Goal: Task Accomplishment & Management: Manage account settings

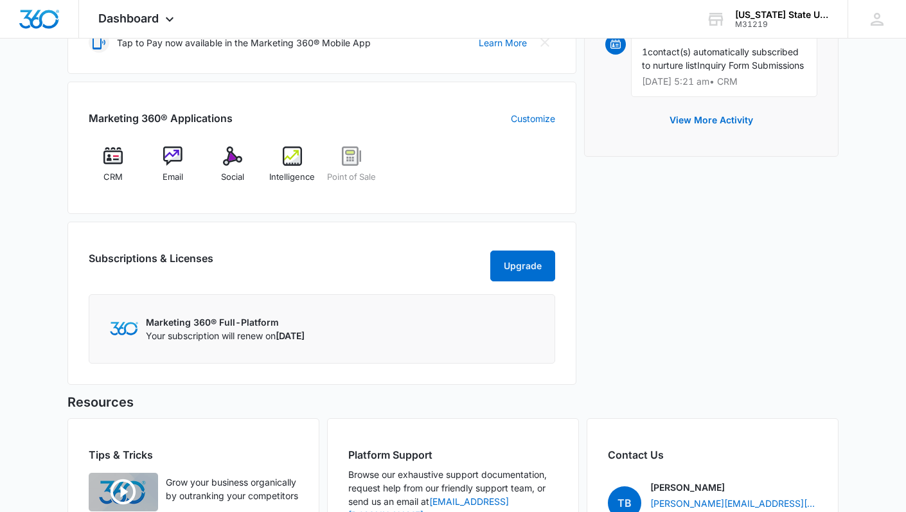
scroll to position [452, 0]
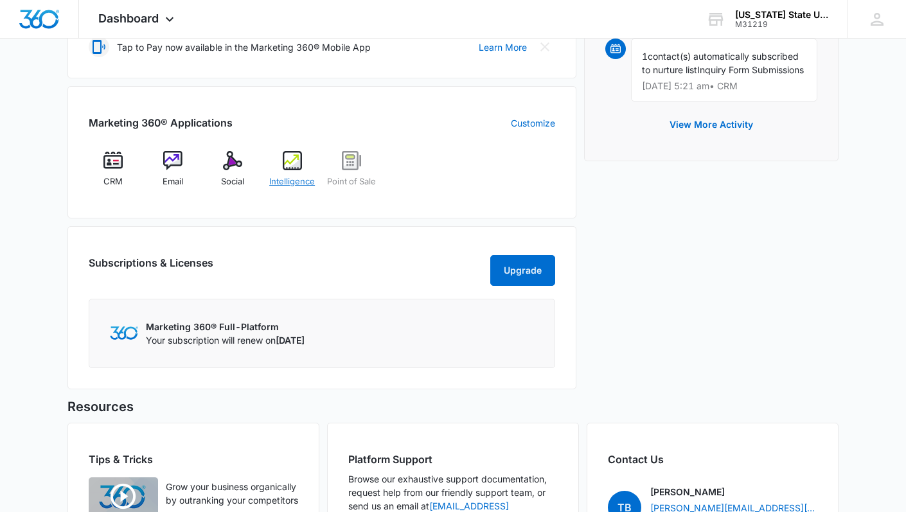
click at [293, 170] on div "Intelligence" at bounding box center [291, 174] width 49 height 46
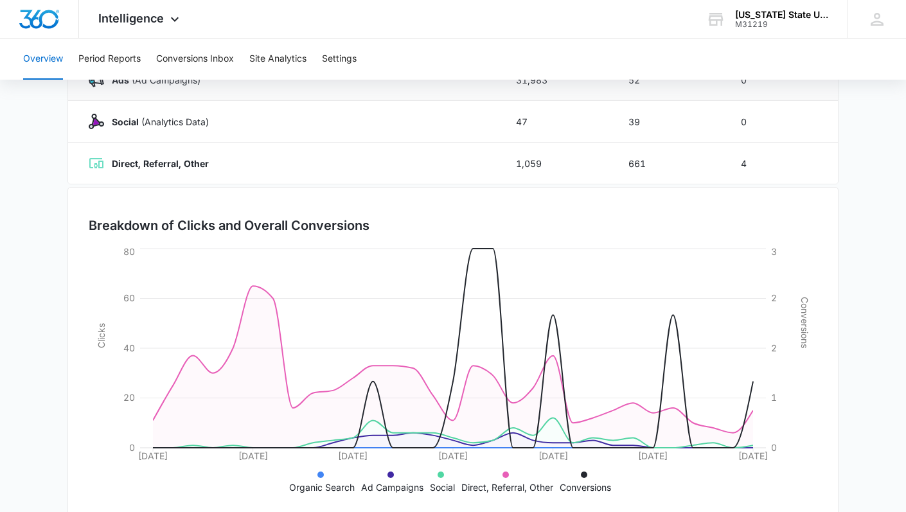
scroll to position [283, 0]
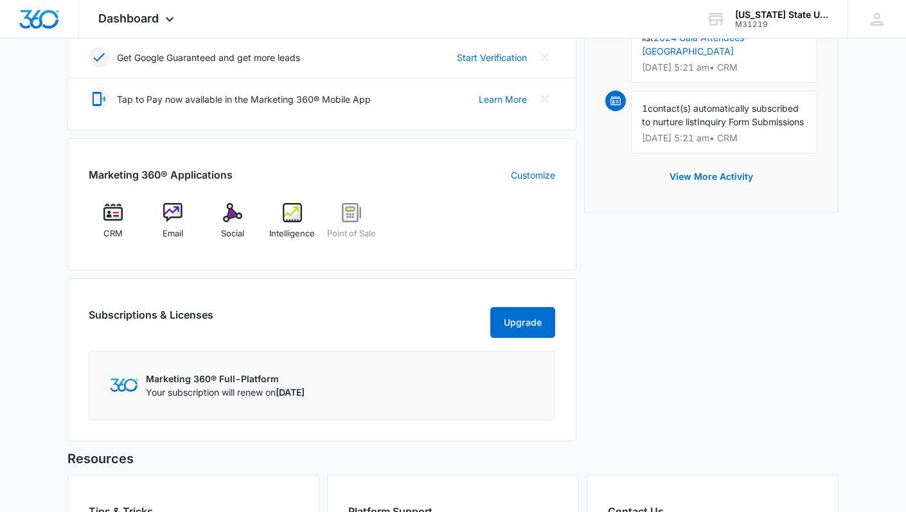
scroll to position [402, 0]
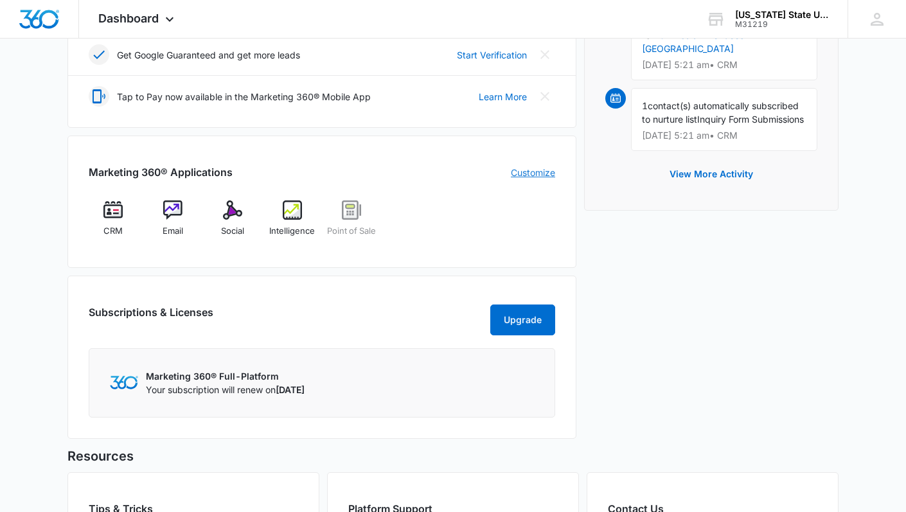
click at [525, 168] on link "Customize" at bounding box center [533, 172] width 44 height 13
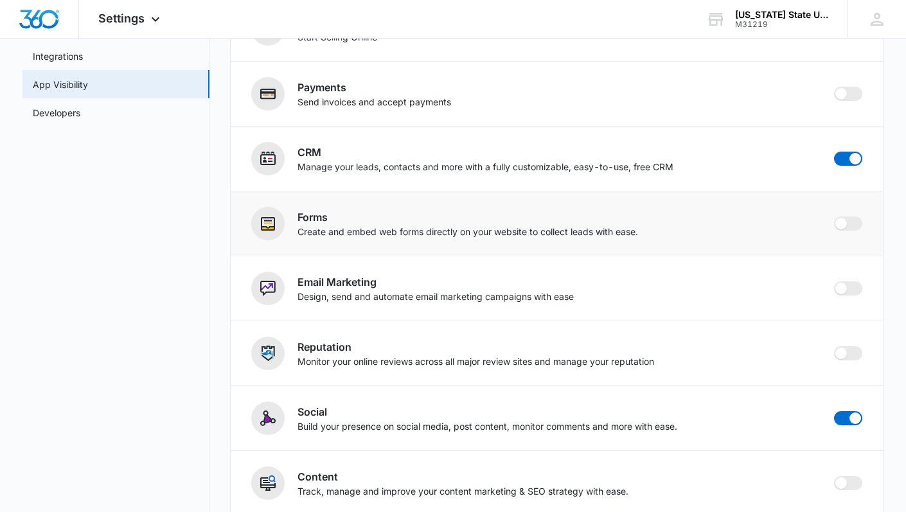
scroll to position [188, 0]
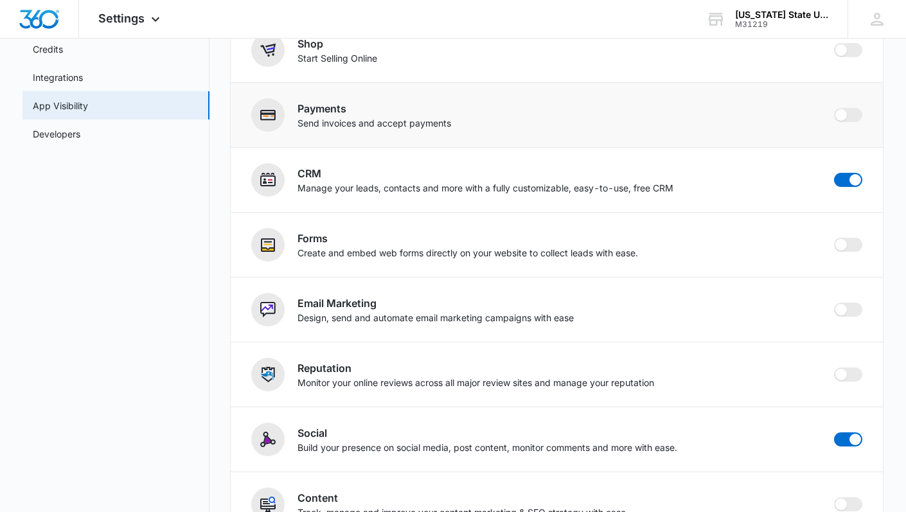
click at [369, 112] on h2 "Payments" at bounding box center [374, 108] width 154 height 15
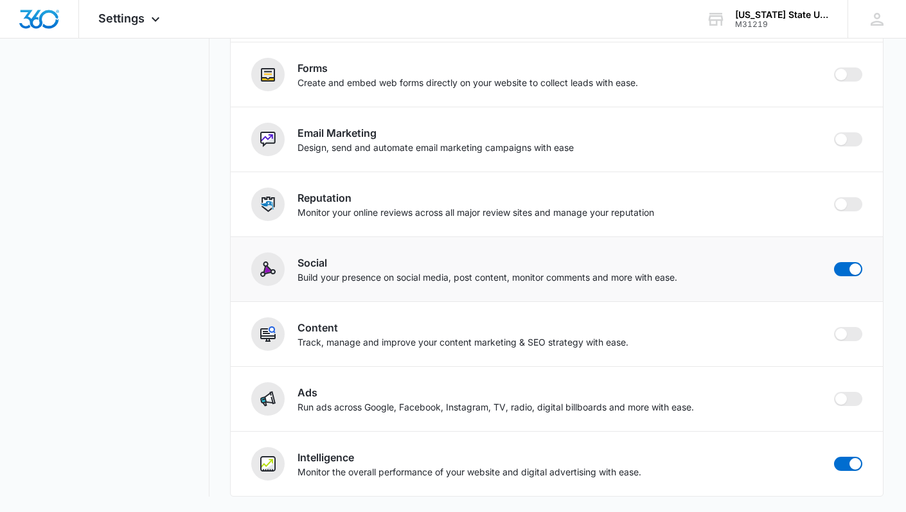
scroll to position [0, 0]
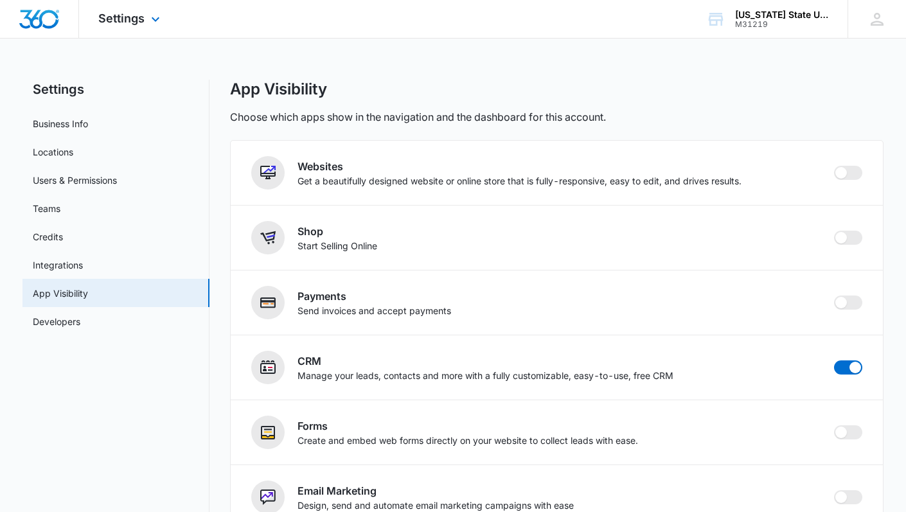
click at [42, 17] on img "Dashboard" at bounding box center [39, 19] width 41 height 19
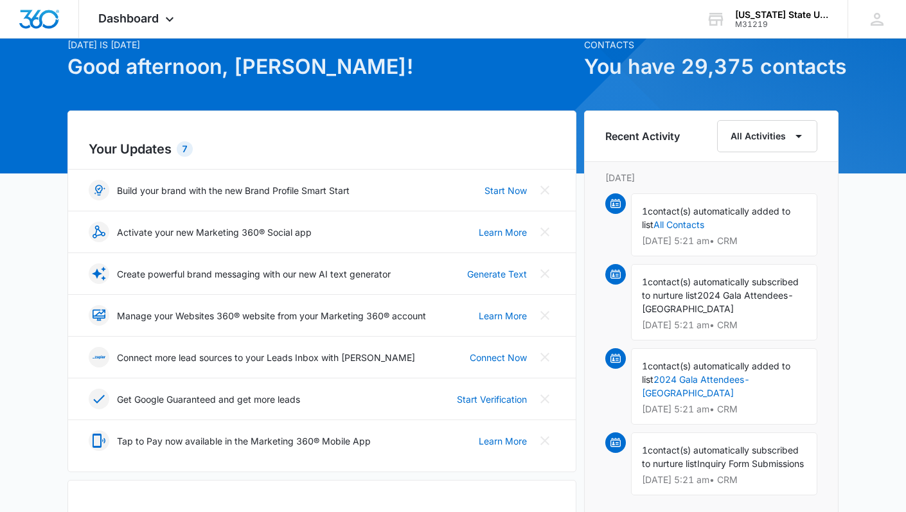
scroll to position [26, 0]
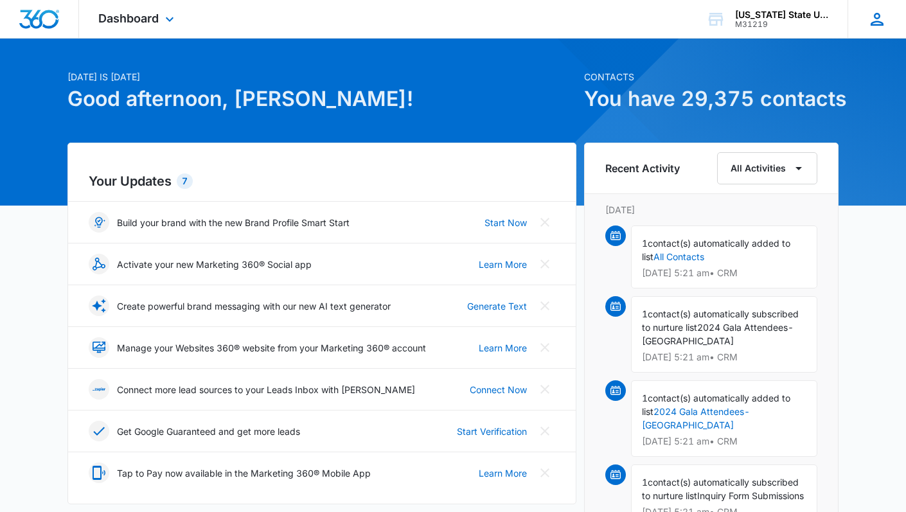
click at [876, 15] on icon at bounding box center [876, 19] width 19 height 19
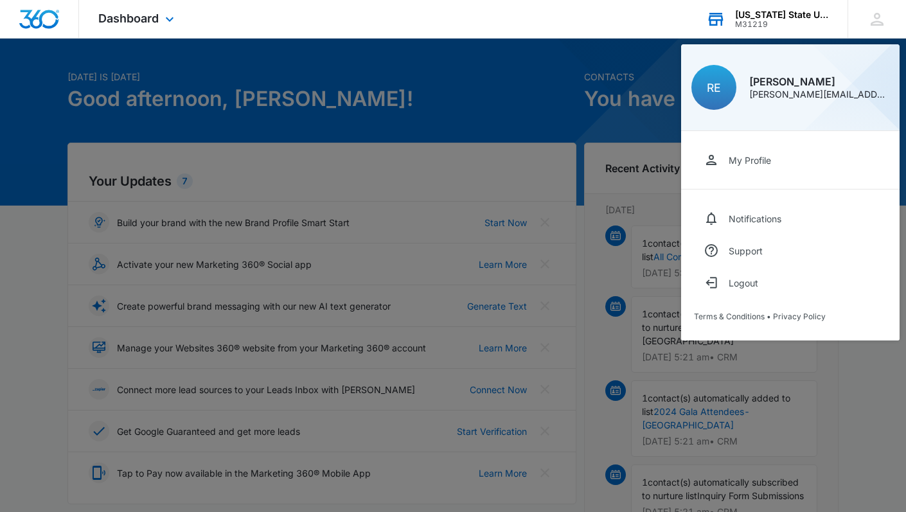
click at [763, 14] on div "[US_STATE] State University Foundation" at bounding box center [782, 15] width 94 height 10
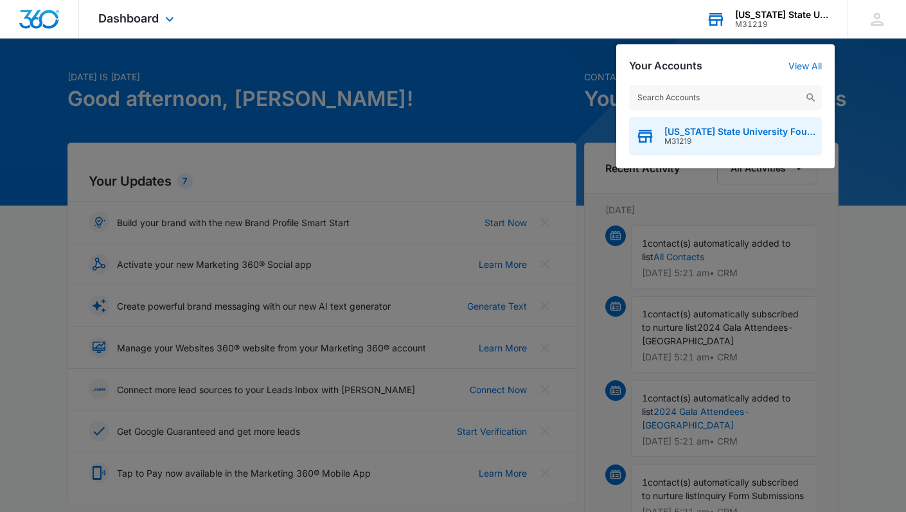
click at [714, 136] on span "[US_STATE] State University Foundation" at bounding box center [739, 132] width 151 height 10
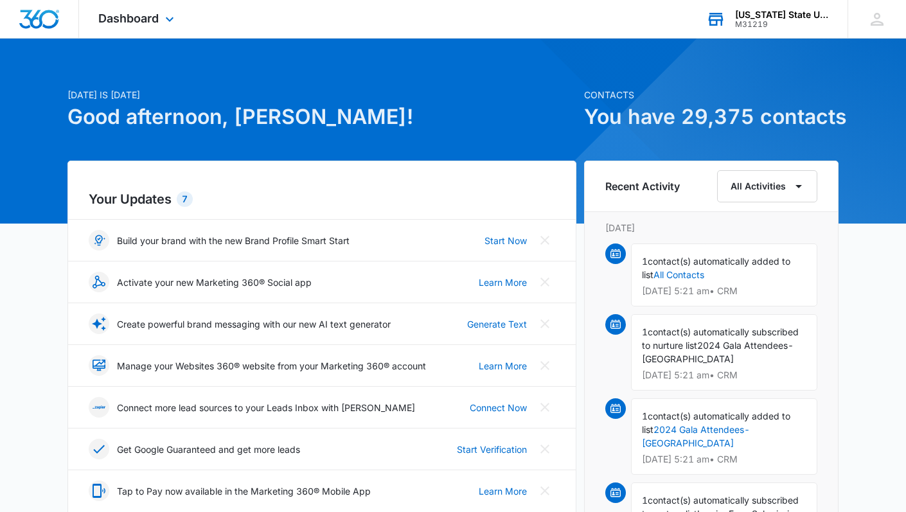
scroll to position [0, 0]
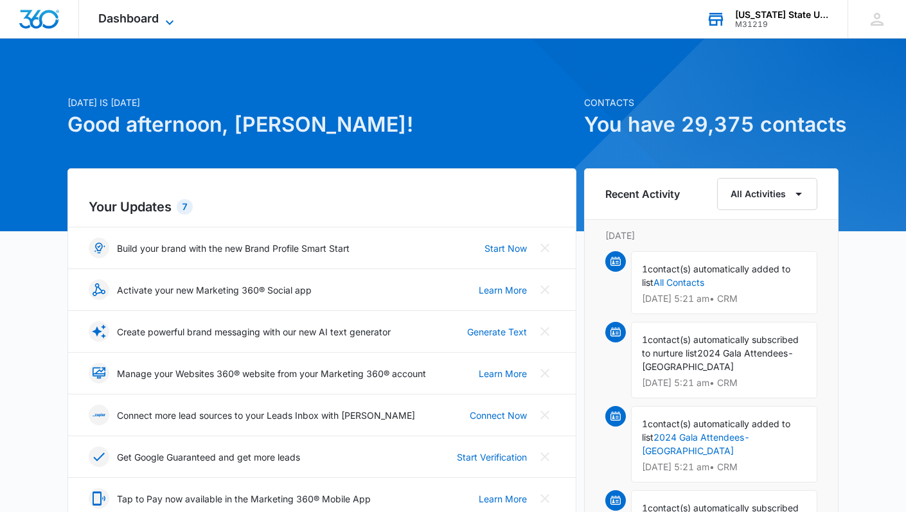
click at [168, 22] on icon at bounding box center [170, 22] width 8 height 4
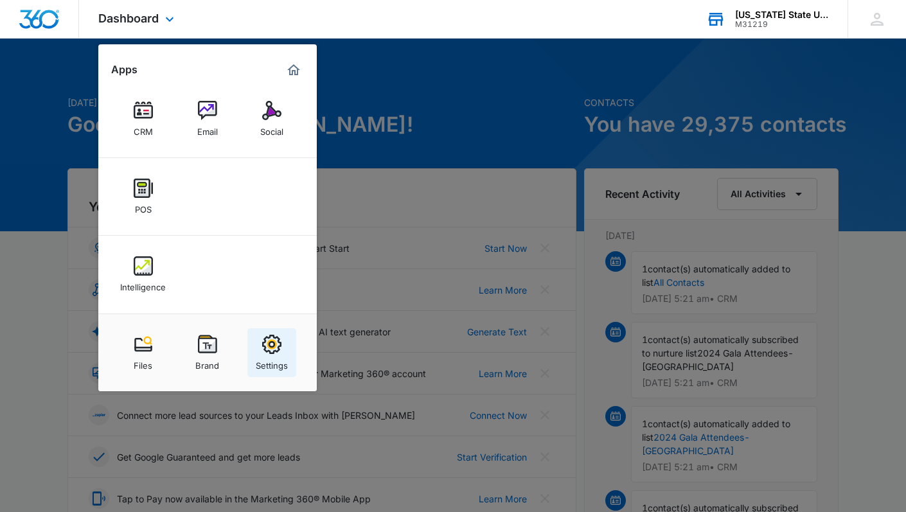
click at [273, 344] on img at bounding box center [271, 344] width 19 height 19
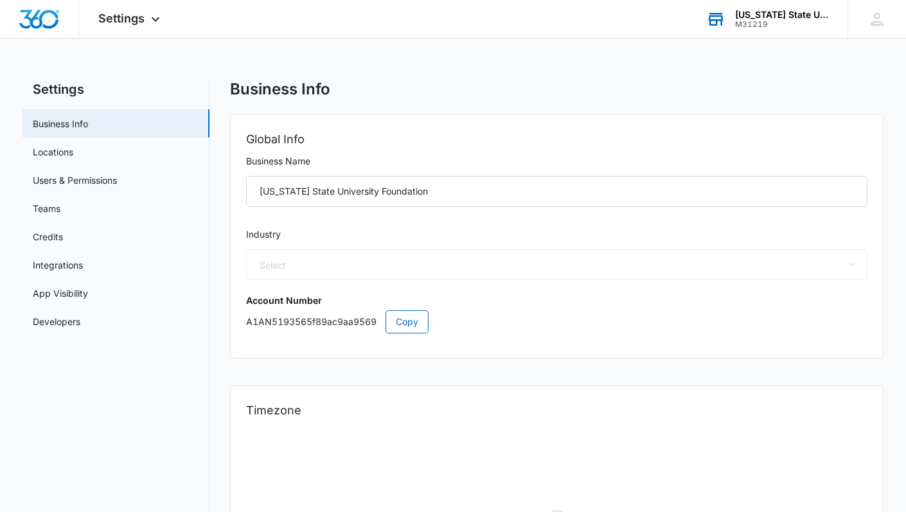
select select "31"
select select "US"
select select "America/New_York"
click at [28, 21] on img "Dashboard" at bounding box center [39, 19] width 41 height 19
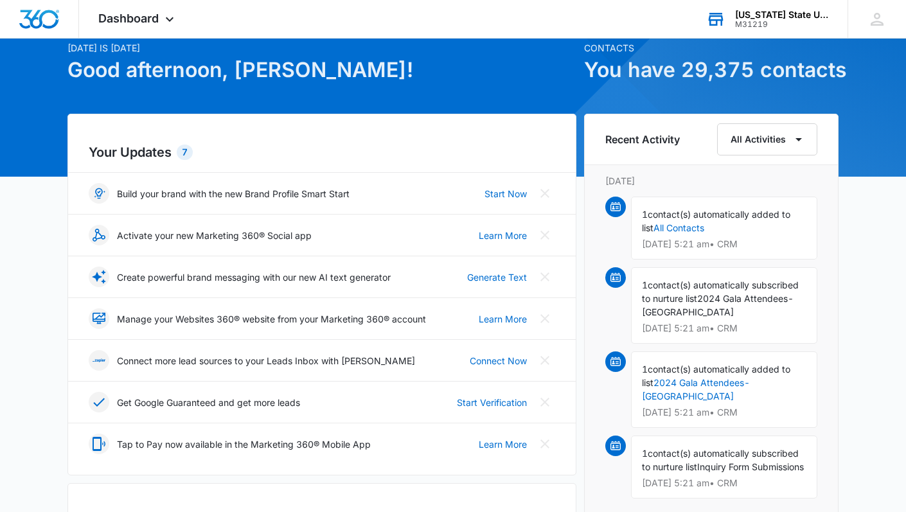
scroll to position [57, 0]
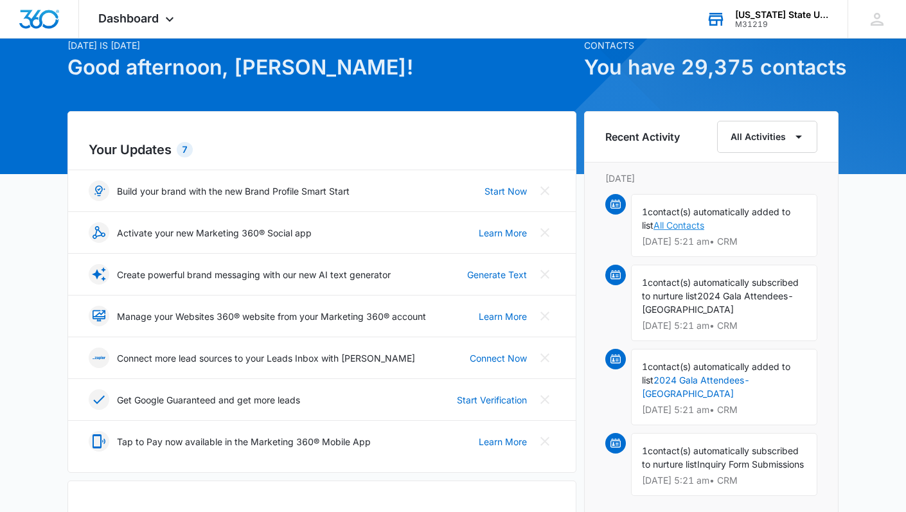
click at [680, 226] on link "All Contacts" at bounding box center [678, 225] width 51 height 11
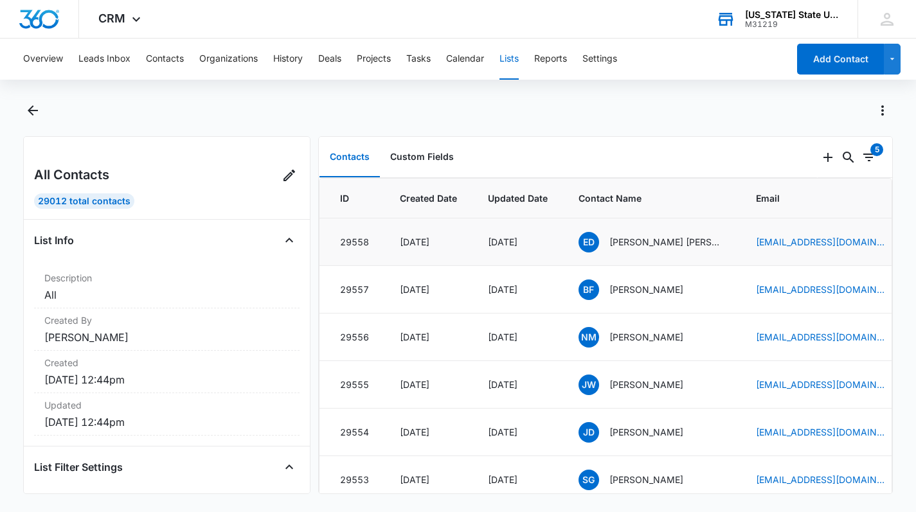
click at [417, 243] on div "[DATE]" at bounding box center [428, 241] width 57 height 13
click at [363, 255] on td "29558" at bounding box center [351, 242] width 65 height 48
click at [392, 242] on td "[DATE]" at bounding box center [428, 242] width 88 height 48
click at [546, 245] on div "[DATE]" at bounding box center [518, 241] width 60 height 13
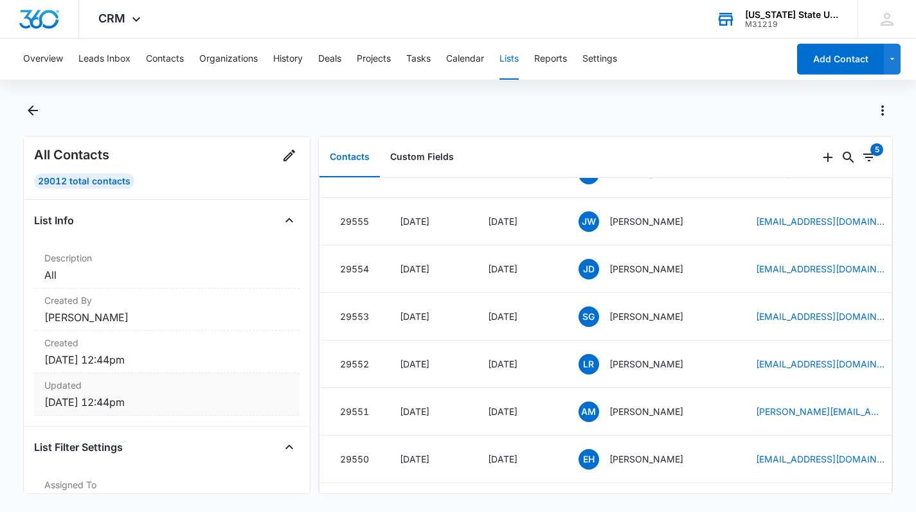
scroll to position [21, 0]
click at [362, 266] on div "29554" at bounding box center [354, 268] width 29 height 13
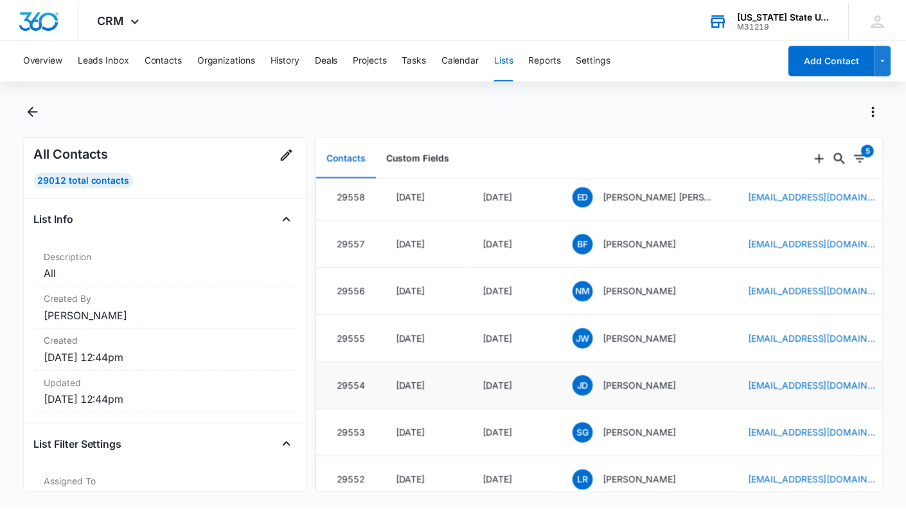
scroll to position [0, 0]
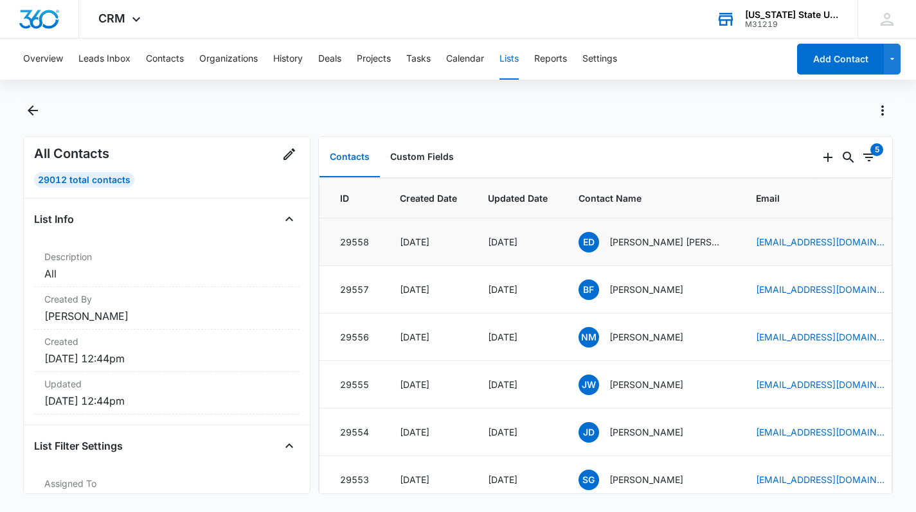
click at [447, 251] on td "[DATE]" at bounding box center [428, 242] width 88 height 48
click at [554, 57] on button "Reports" at bounding box center [550, 59] width 33 height 41
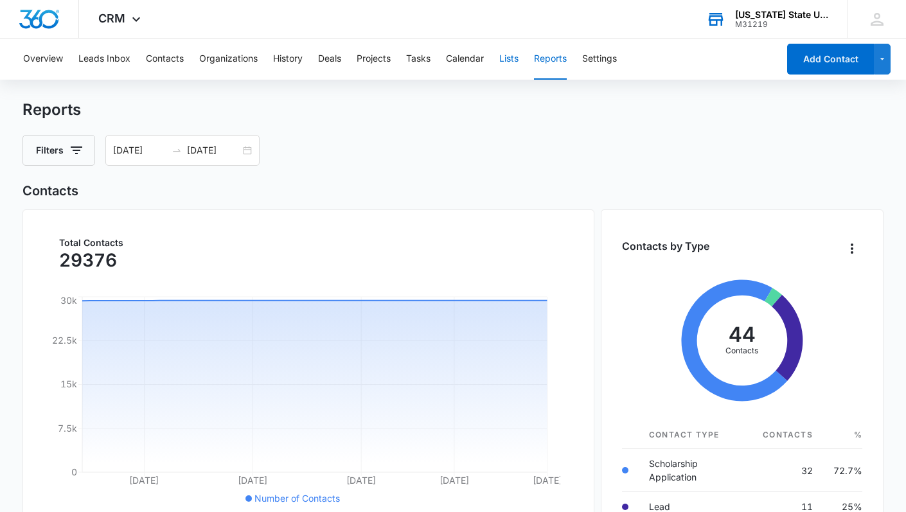
click at [511, 60] on button "Lists" at bounding box center [508, 59] width 19 height 41
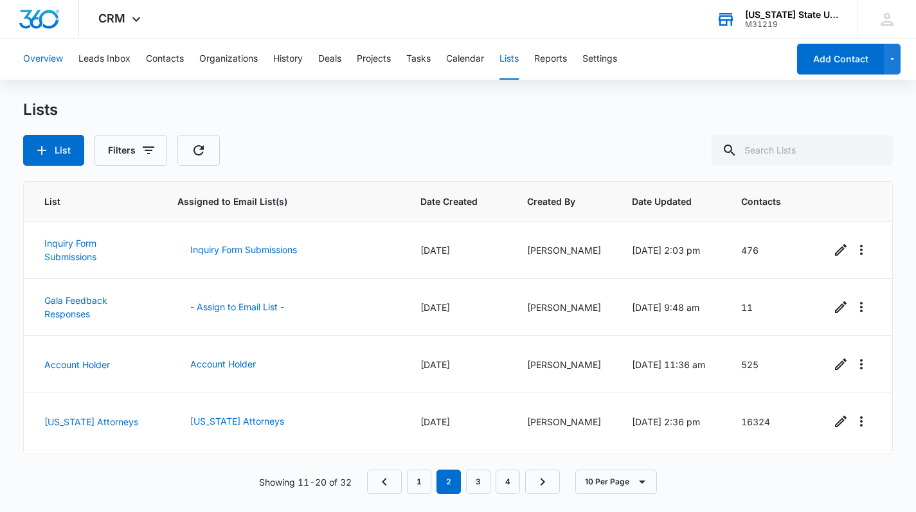
click at [53, 68] on button "Overview" at bounding box center [43, 59] width 40 height 41
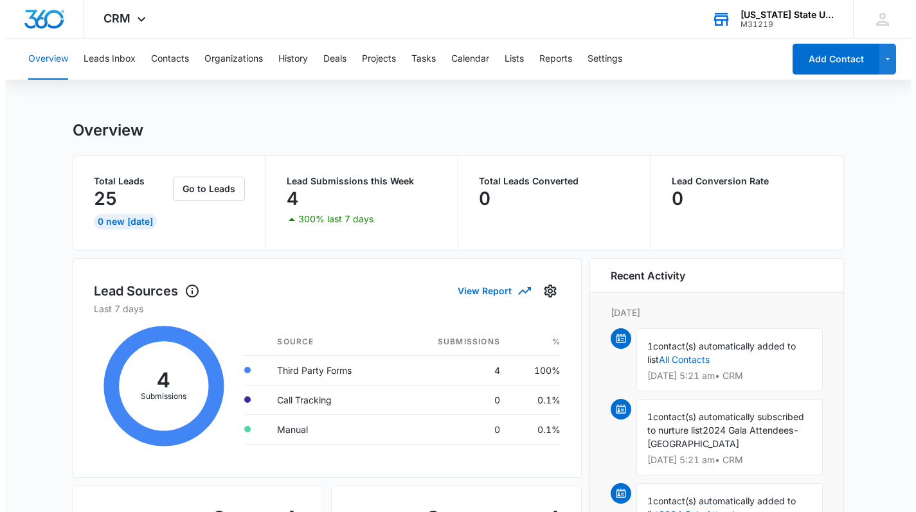
scroll to position [163, 0]
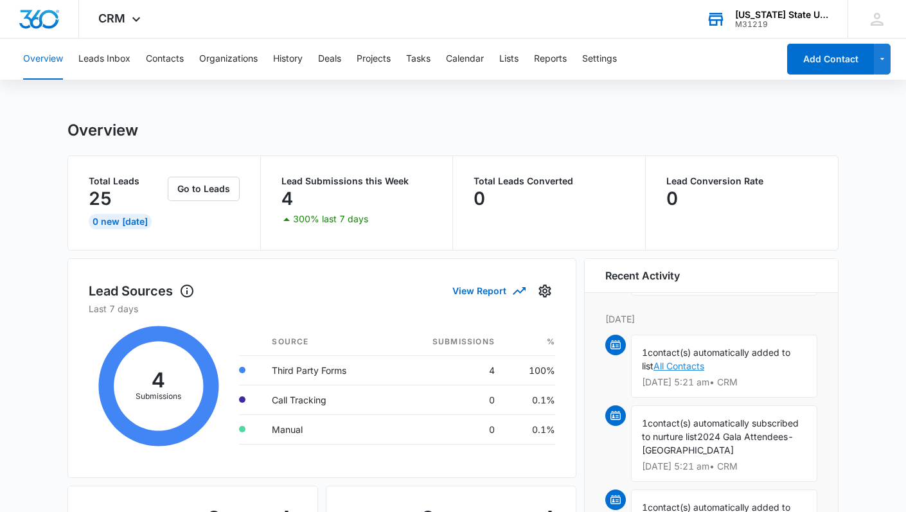
click at [685, 360] on link "All Contacts" at bounding box center [678, 365] width 51 height 11
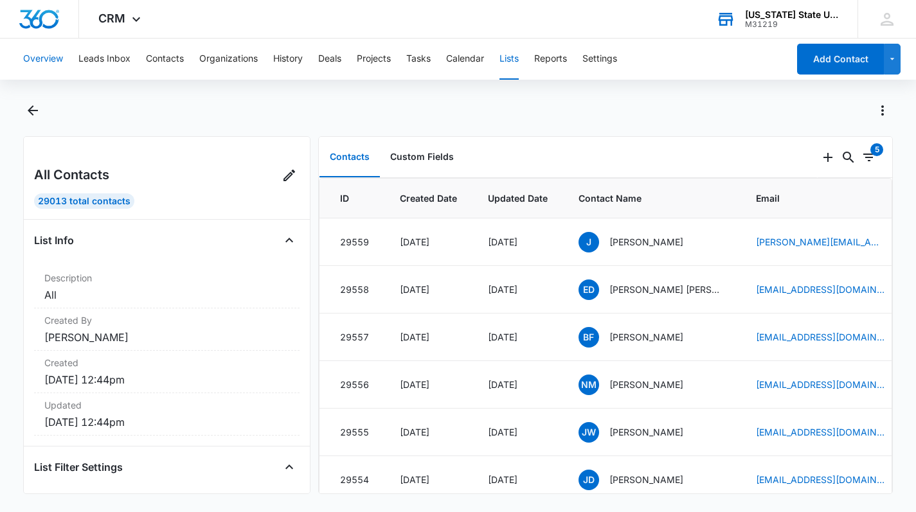
click at [49, 60] on button "Overview" at bounding box center [43, 59] width 40 height 41
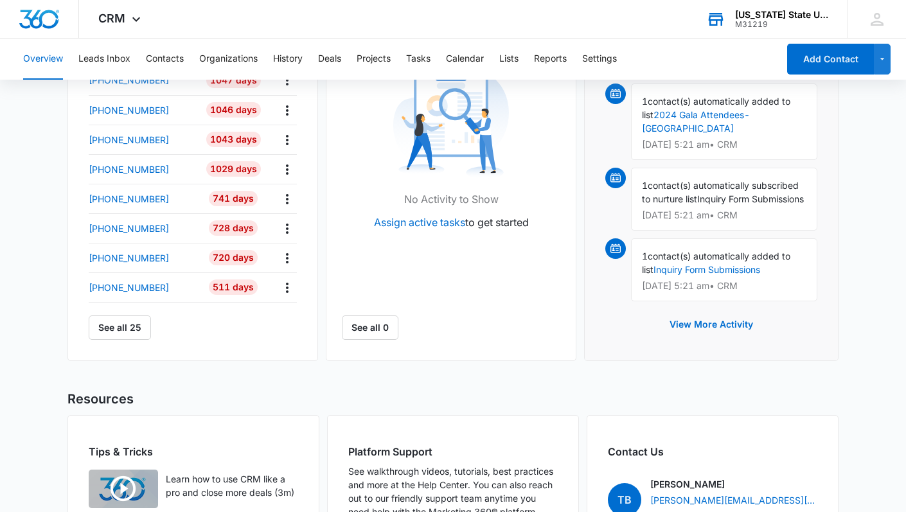
scroll to position [671, 0]
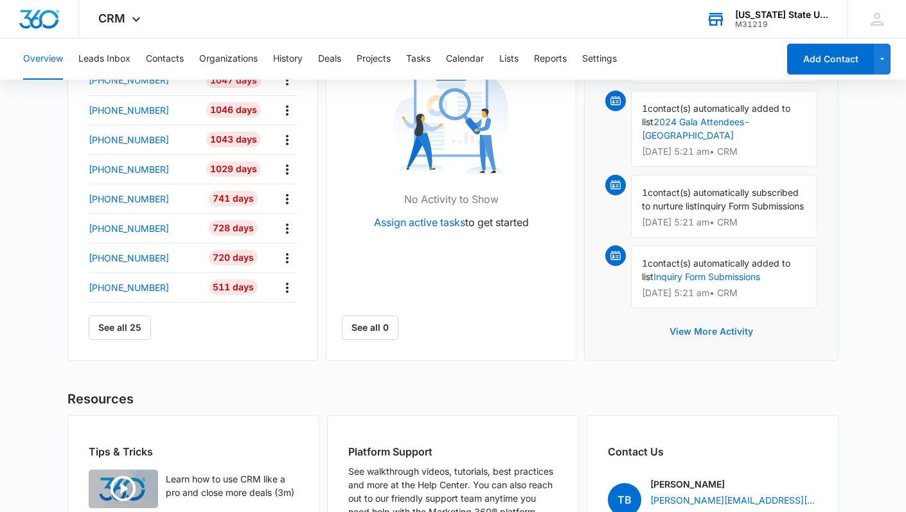
click at [710, 328] on button "View More Activity" at bounding box center [711, 331] width 109 height 31
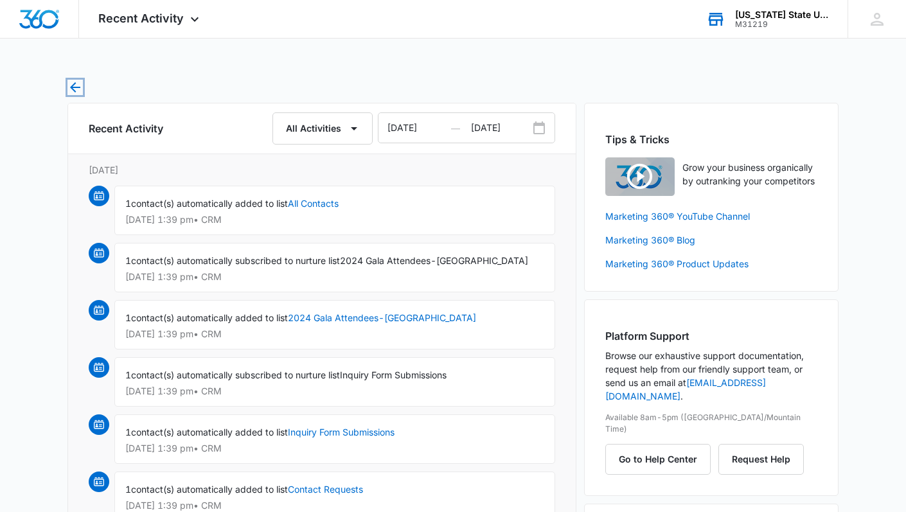
click at [77, 86] on icon "button" at bounding box center [74, 87] width 15 height 15
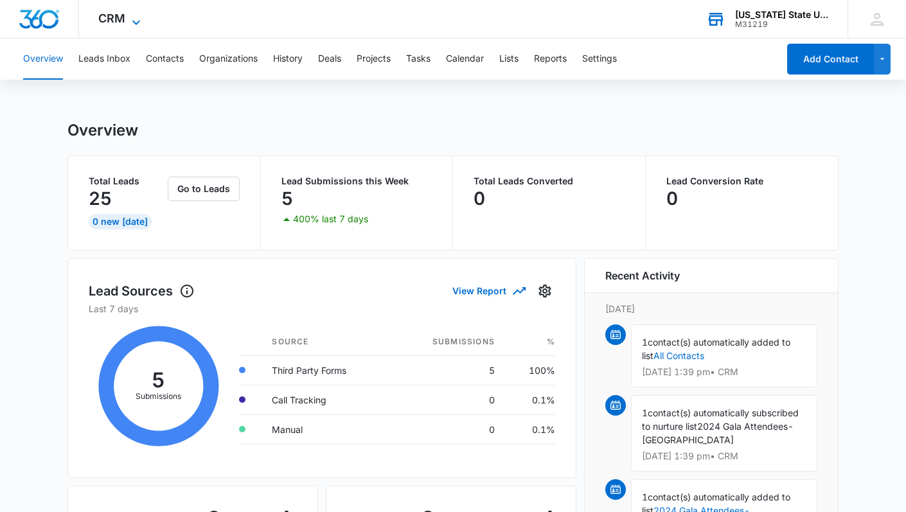
click at [138, 16] on icon at bounding box center [136, 22] width 15 height 15
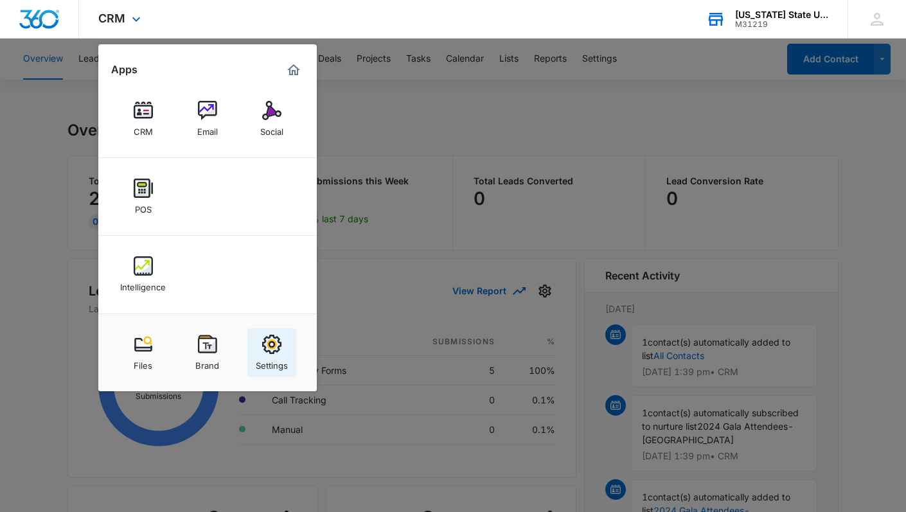
click at [278, 342] on img at bounding box center [271, 344] width 19 height 19
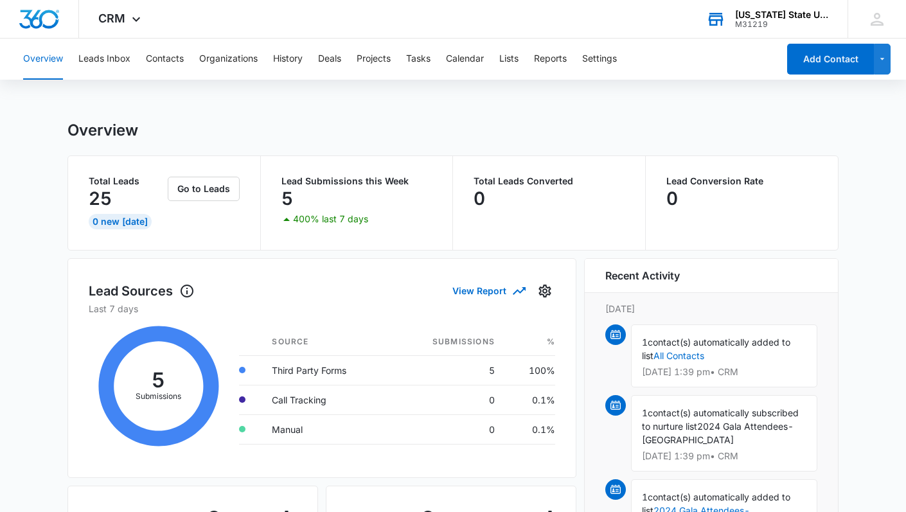
select select "31"
select select "US"
select select "America/New_York"
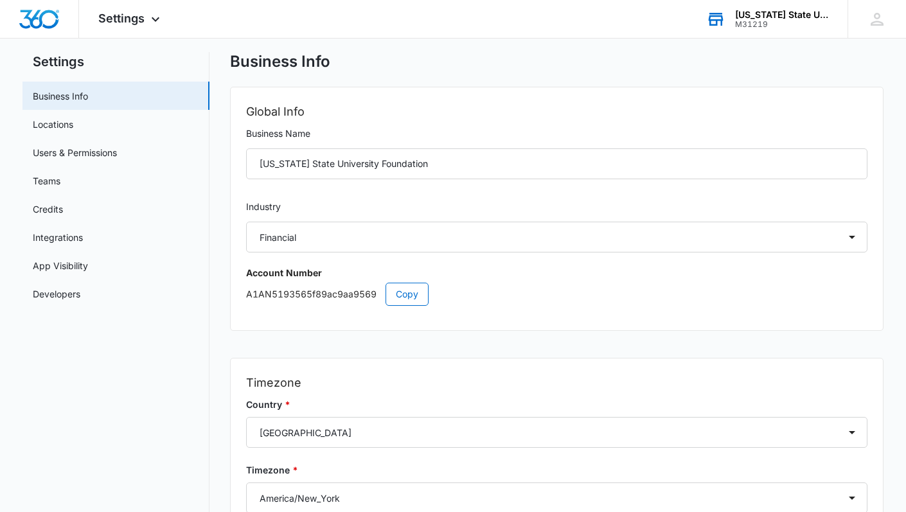
scroll to position [28, 0]
click at [60, 177] on link "Teams" at bounding box center [47, 179] width 28 height 13
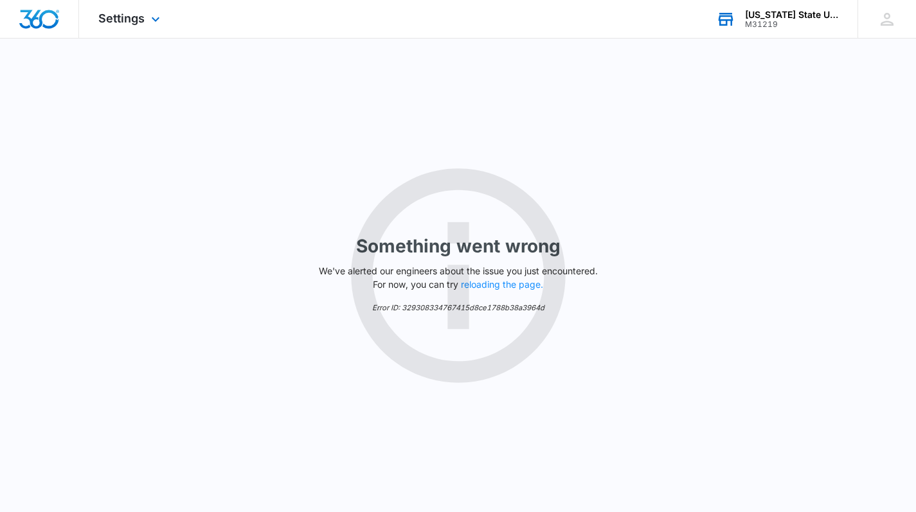
select select "31"
select select "US"
select select "America/New_York"
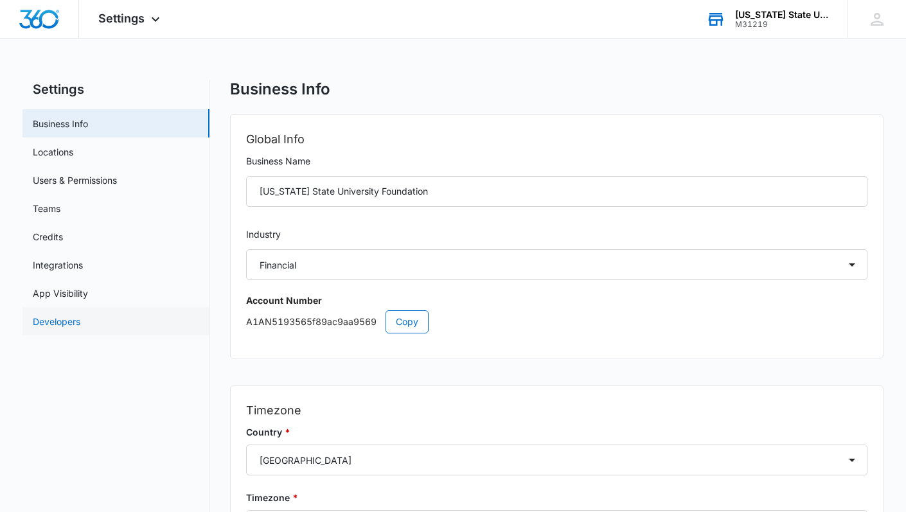
click at [80, 328] on link "Developers" at bounding box center [57, 321] width 48 height 13
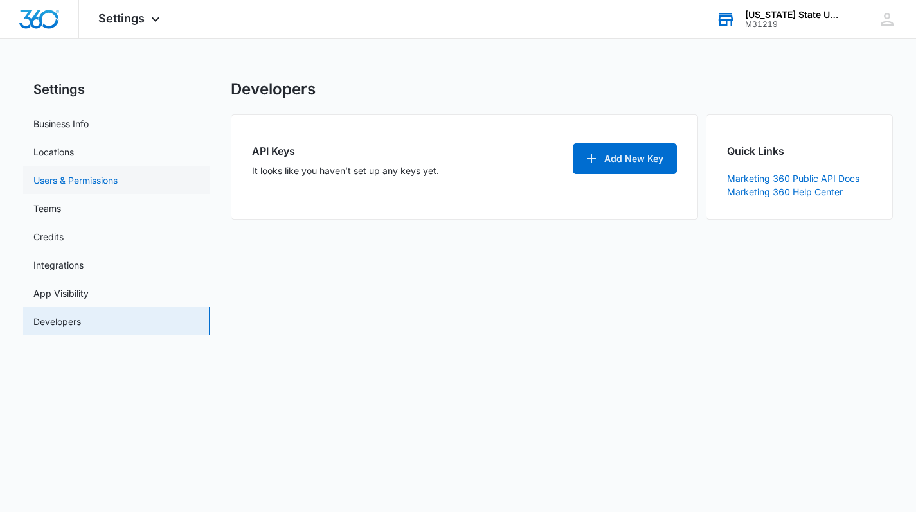
click at [92, 181] on link "Users & Permissions" at bounding box center [75, 179] width 84 height 13
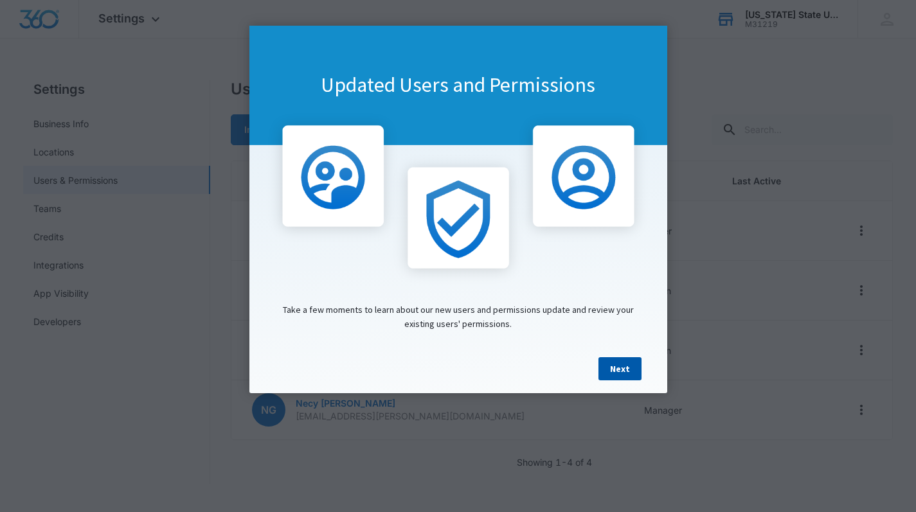
click at [624, 376] on link "Next" at bounding box center [619, 368] width 43 height 23
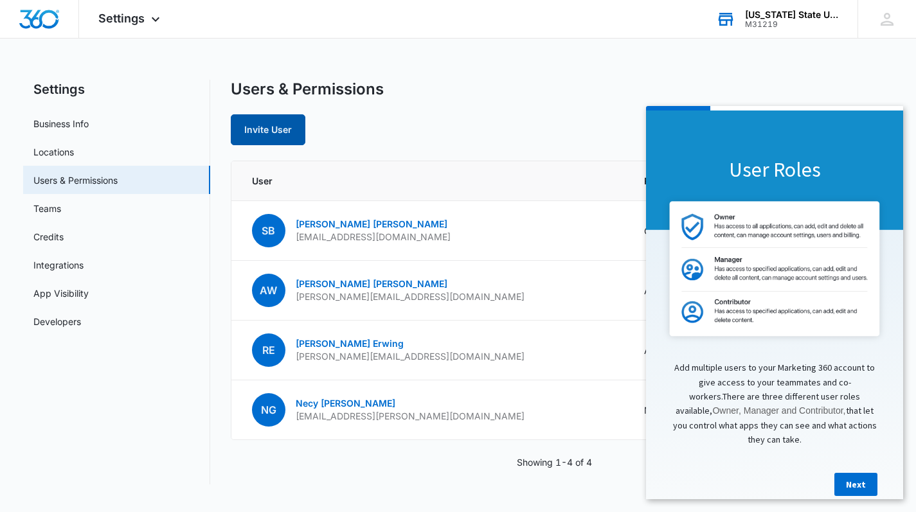
click at [284, 127] on button "Invite User" at bounding box center [268, 129] width 75 height 31
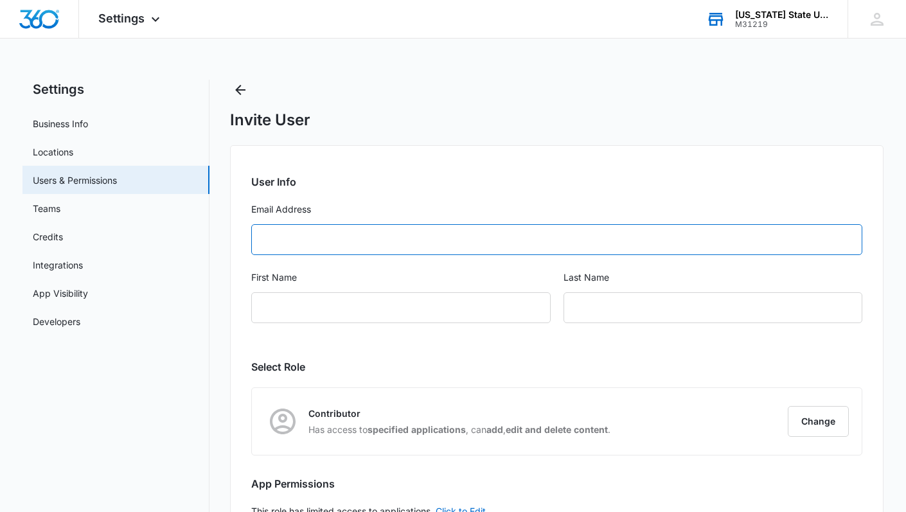
click at [355, 238] on input "Email Address" at bounding box center [556, 239] width 611 height 31
type input "[PERSON_NAME][EMAIL_ADDRESS][DOMAIN_NAME]"
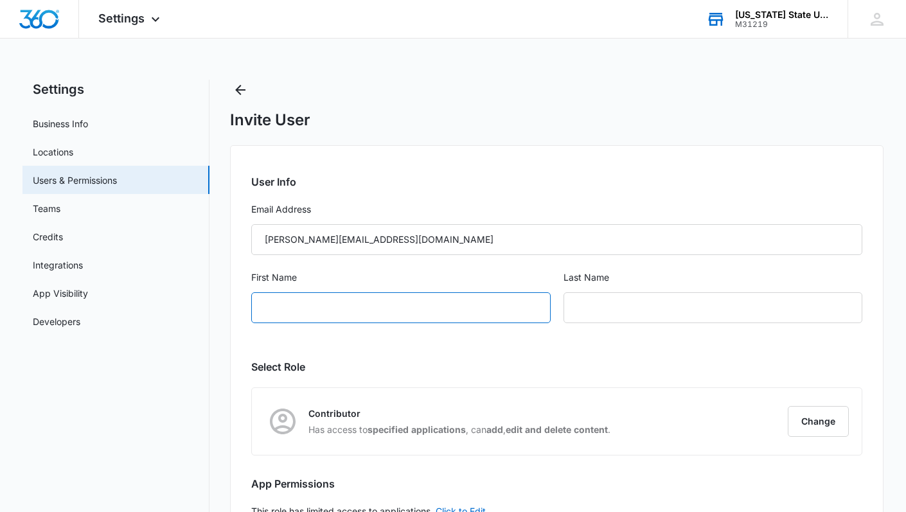
click at [357, 308] on input "First Name" at bounding box center [400, 307] width 299 height 31
type input "[PERSON_NAME]"
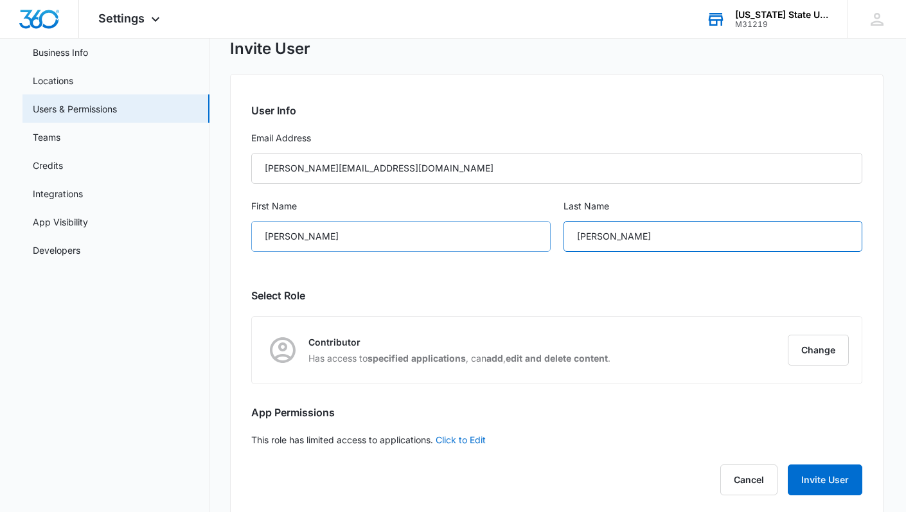
scroll to position [91, 0]
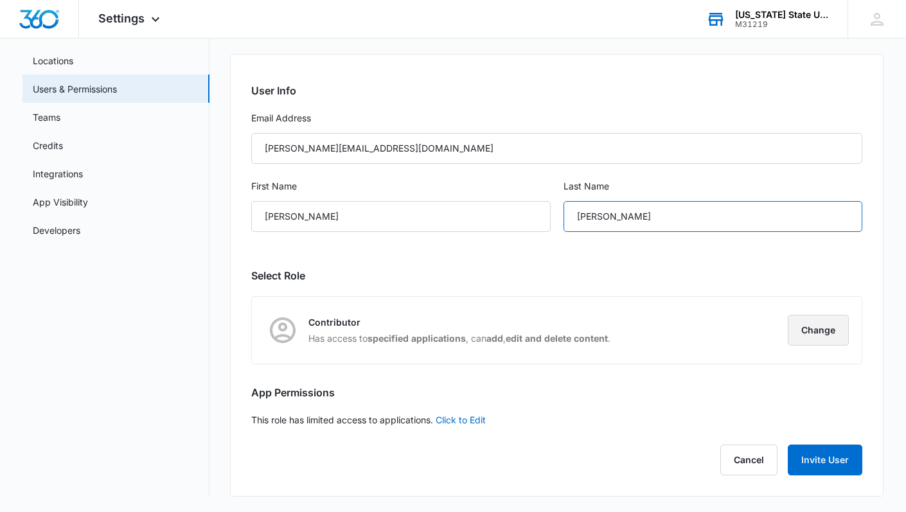
type input "[PERSON_NAME]"
click at [803, 330] on button "Change" at bounding box center [818, 330] width 61 height 31
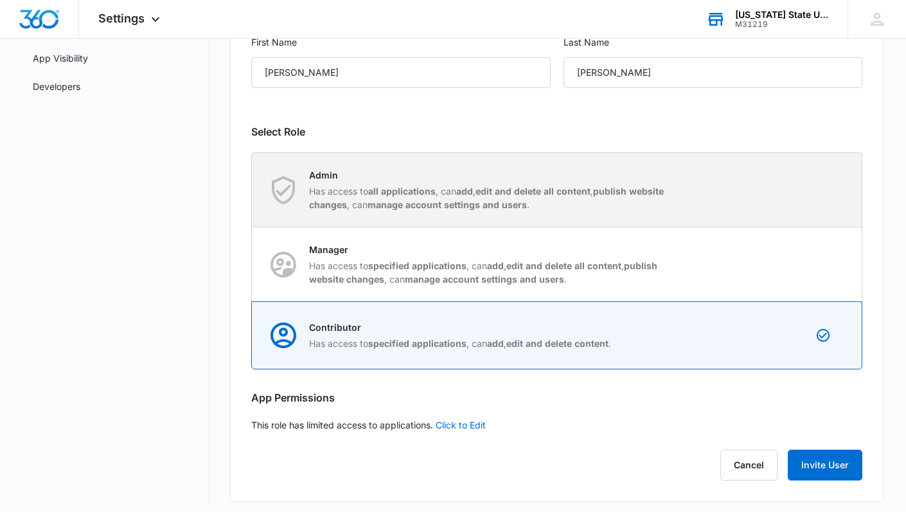
scroll to position [240, 0]
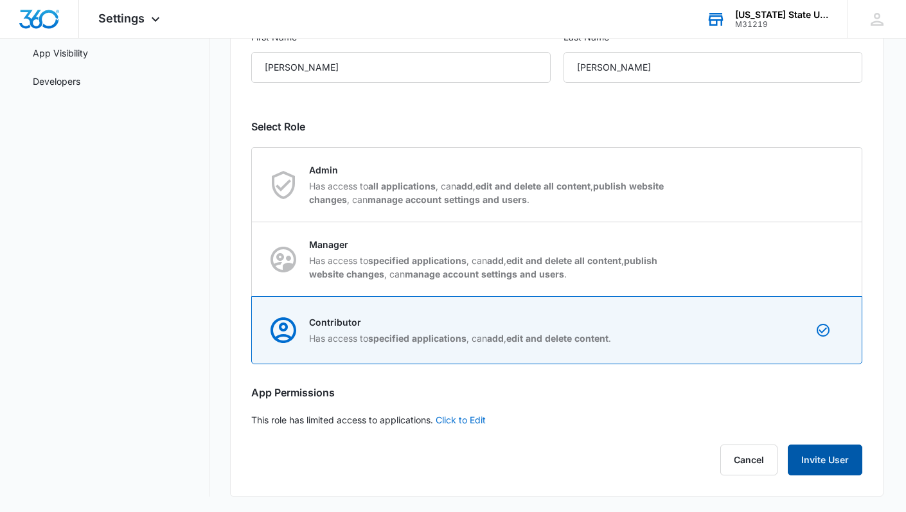
click at [813, 462] on button "Invite User" at bounding box center [825, 460] width 75 height 31
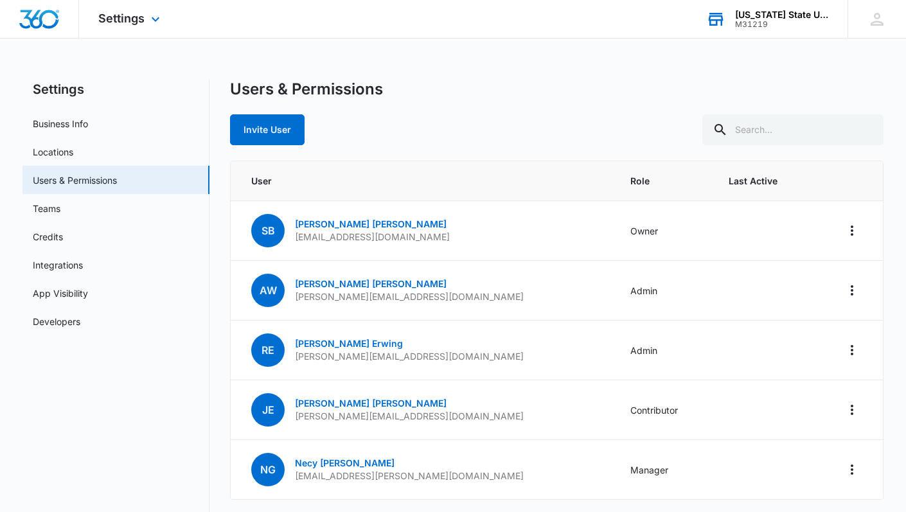
click at [24, 12] on img "Dashboard" at bounding box center [39, 19] width 41 height 19
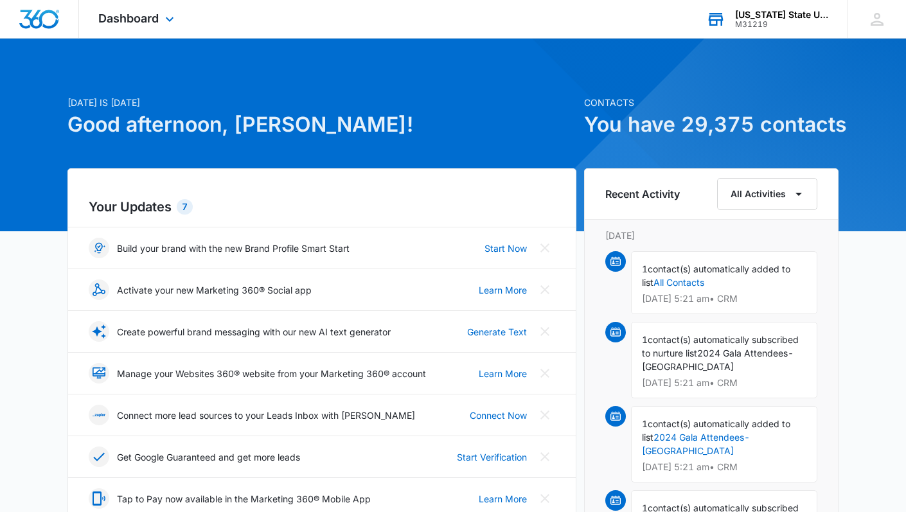
click at [35, 18] on img "Dashboard" at bounding box center [39, 19] width 41 height 19
